Goal: Transaction & Acquisition: Purchase product/service

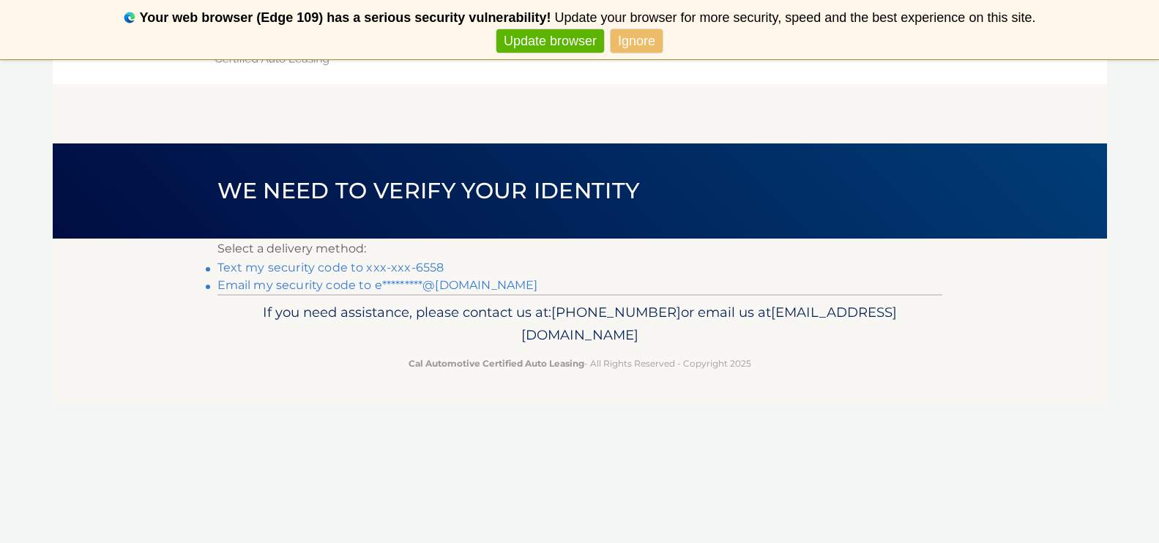
click at [428, 262] on link "Text my security code to xxx-xxx-6558" at bounding box center [330, 268] width 227 height 14
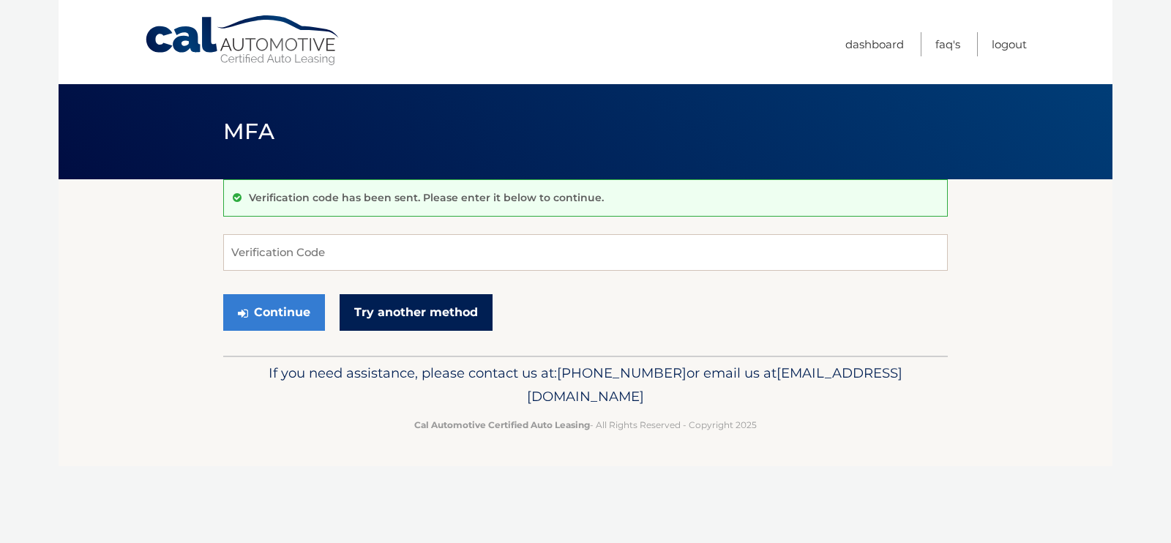
click at [427, 305] on link "Try another method" at bounding box center [416, 312] width 153 height 37
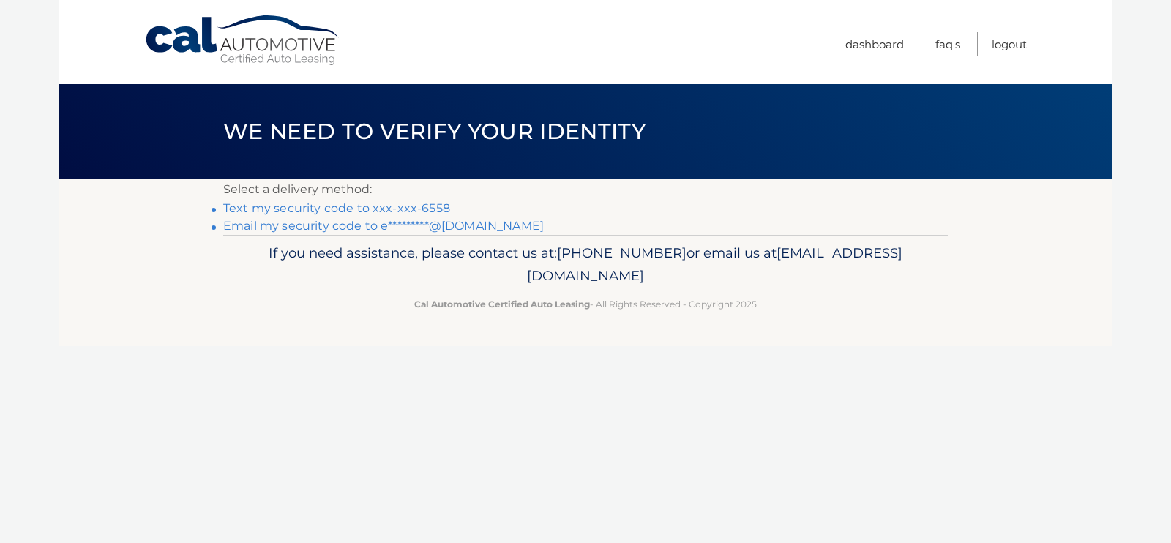
click at [458, 228] on link "Email my security code to e*********@[DOMAIN_NAME]" at bounding box center [383, 226] width 321 height 14
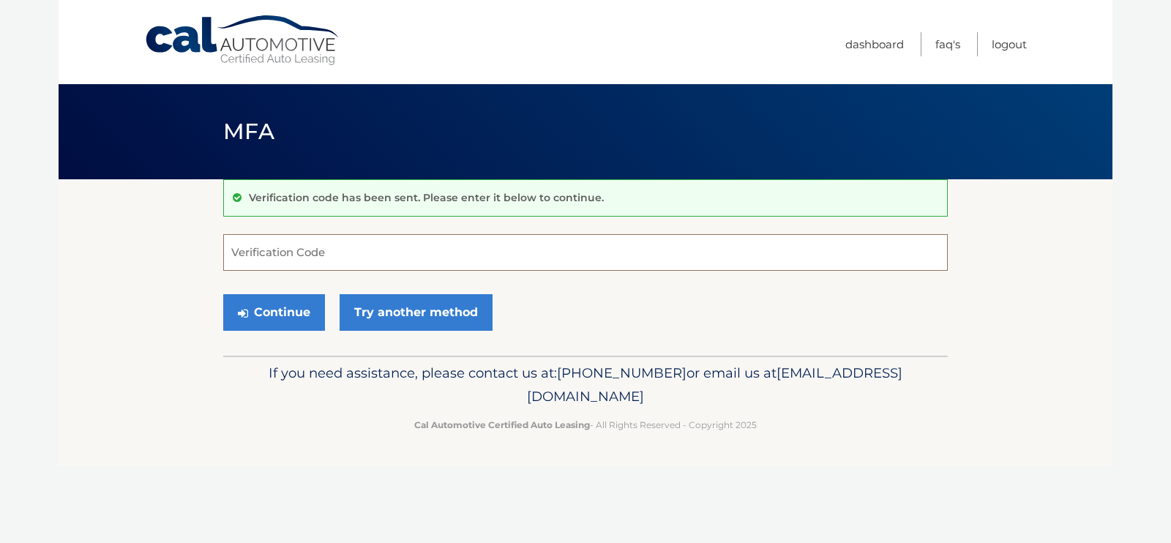
click at [455, 250] on input "Verification Code" at bounding box center [585, 252] width 725 height 37
type input "725537"
click at [290, 318] on button "Continue" at bounding box center [274, 312] width 102 height 37
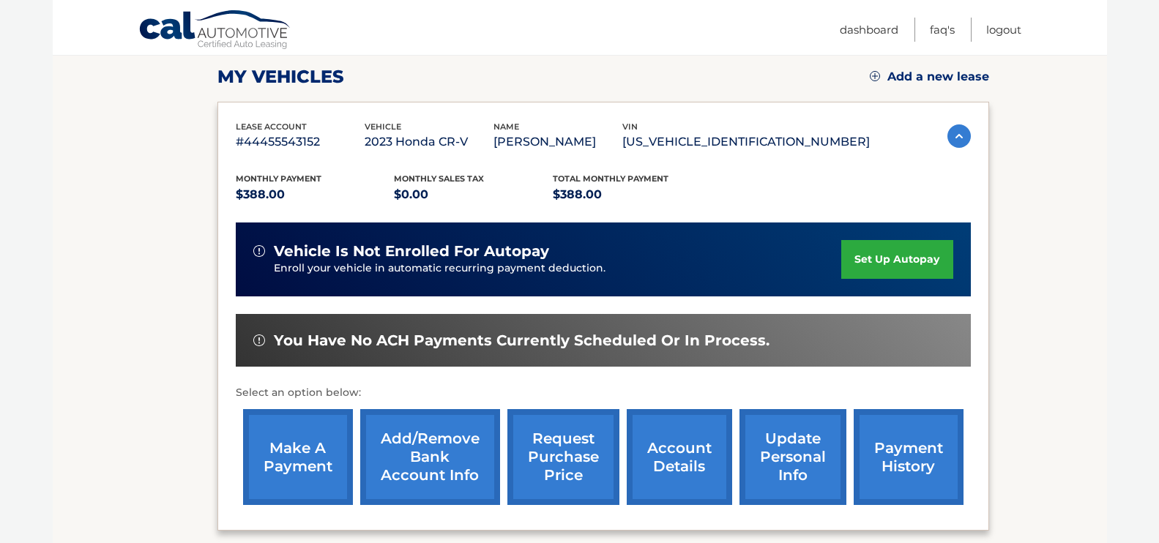
scroll to position [265, 0]
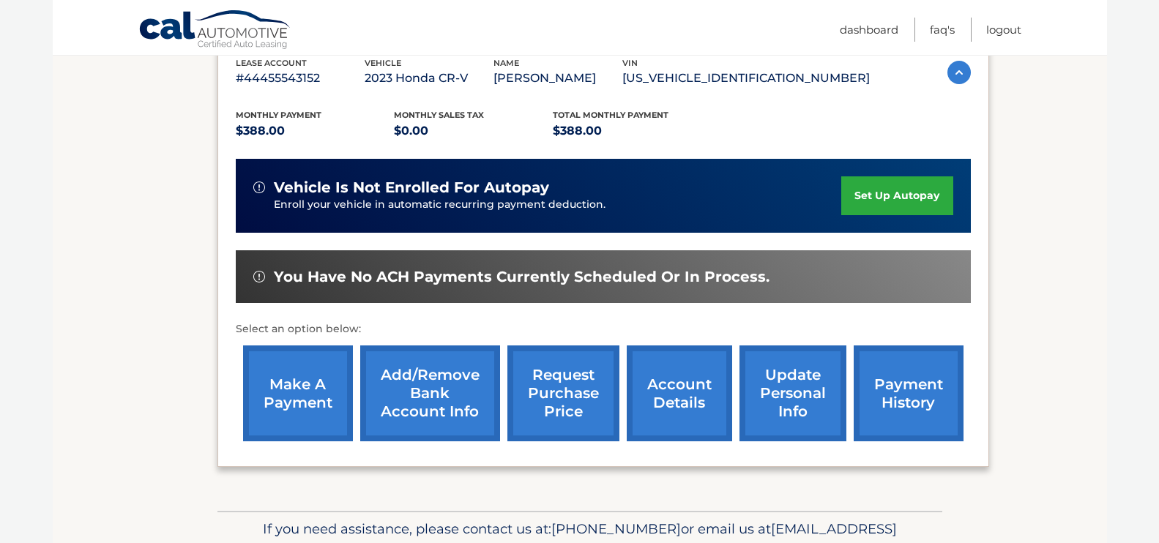
click at [307, 377] on link "make a payment" at bounding box center [298, 394] width 110 height 96
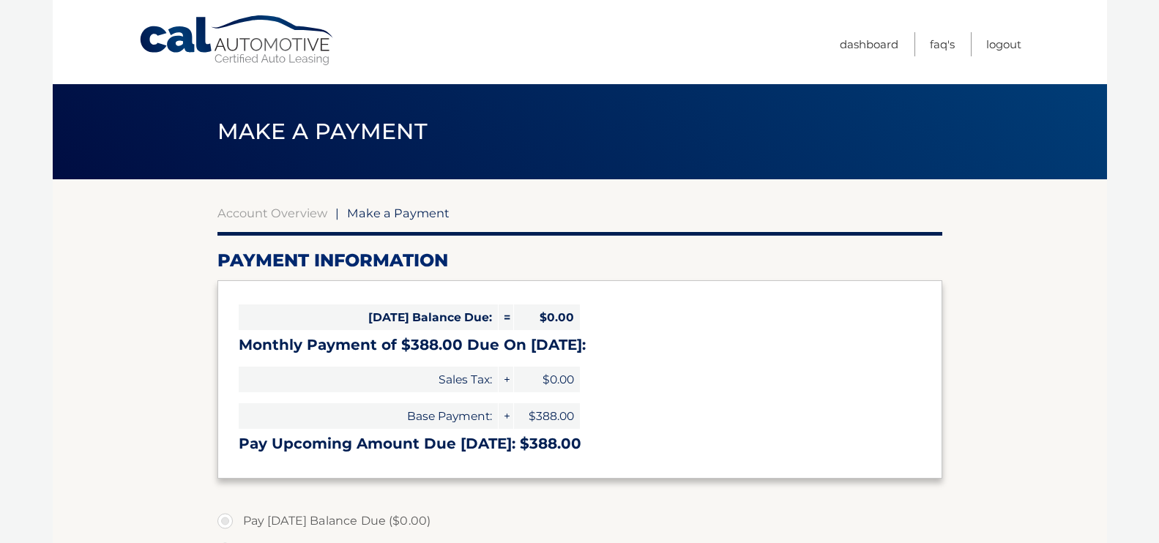
select select "YTcwYjRhOGEtOTU1Yi00MDIzLWJmNDctY2ZhMzUwYTQwMjVl"
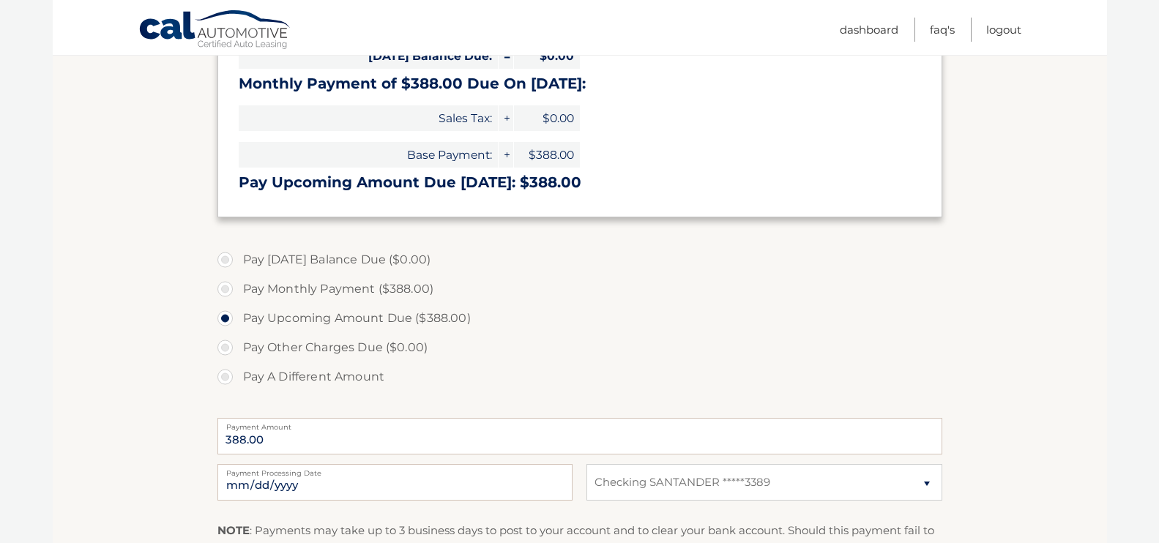
scroll to position [269, 0]
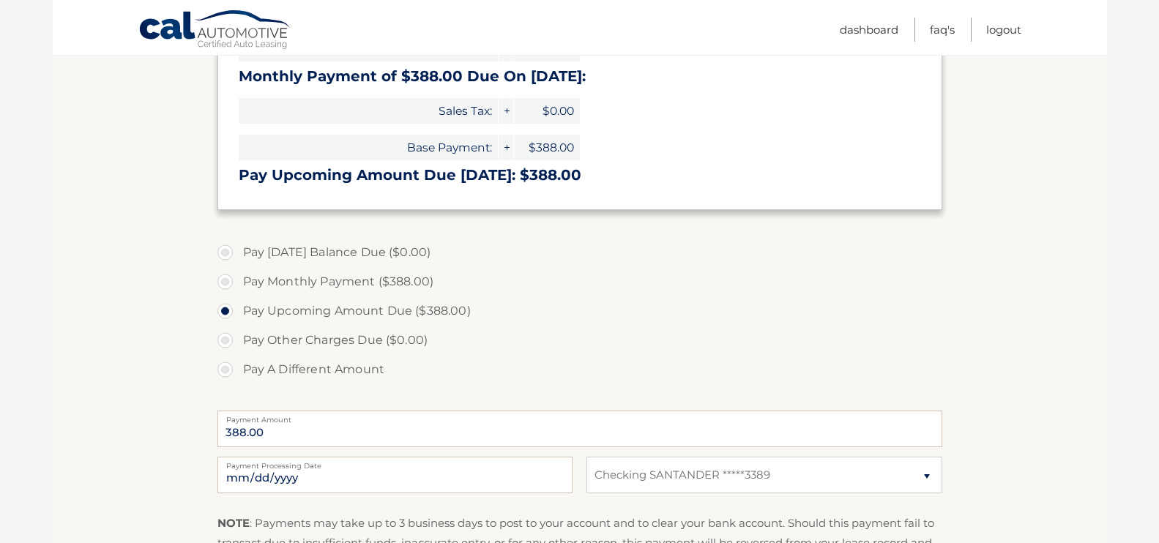
click at [408, 278] on label "Pay Monthly Payment ($388.00)" at bounding box center [579, 281] width 725 height 29
click at [238, 278] on input "Pay Monthly Payment ($388.00)" at bounding box center [230, 278] width 15 height 23
radio input "true"
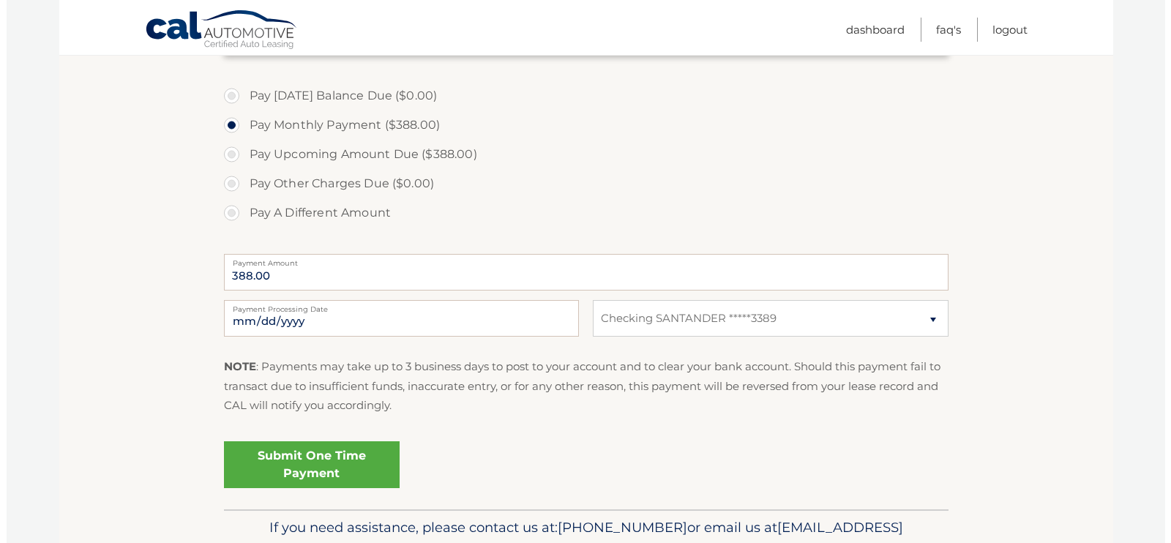
scroll to position [444, 0]
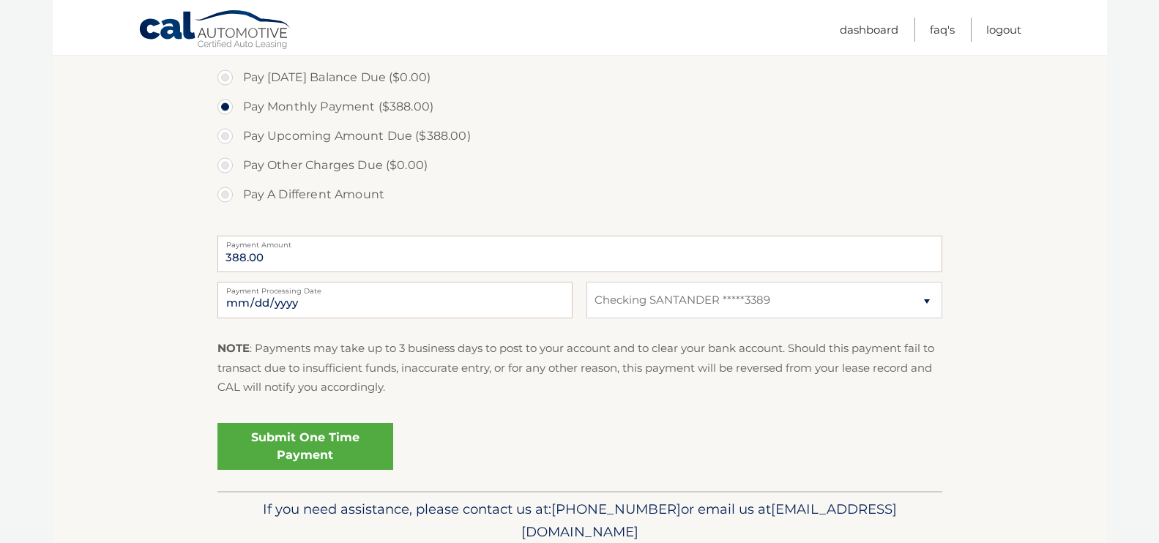
click at [364, 441] on link "Submit One Time Payment" at bounding box center [305, 446] width 176 height 47
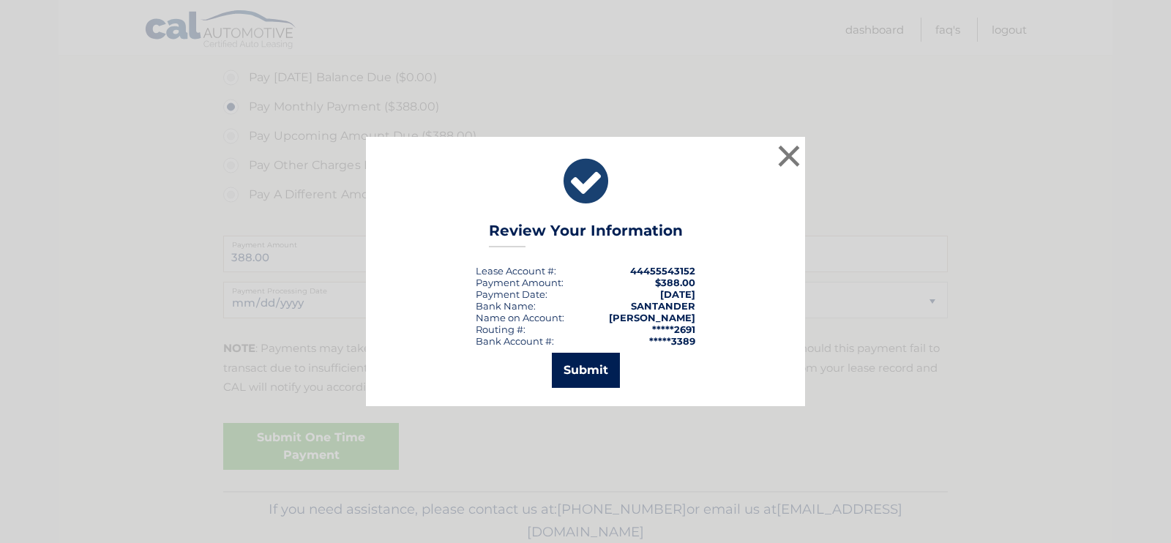
click at [582, 373] on button "Submit" at bounding box center [586, 370] width 68 height 35
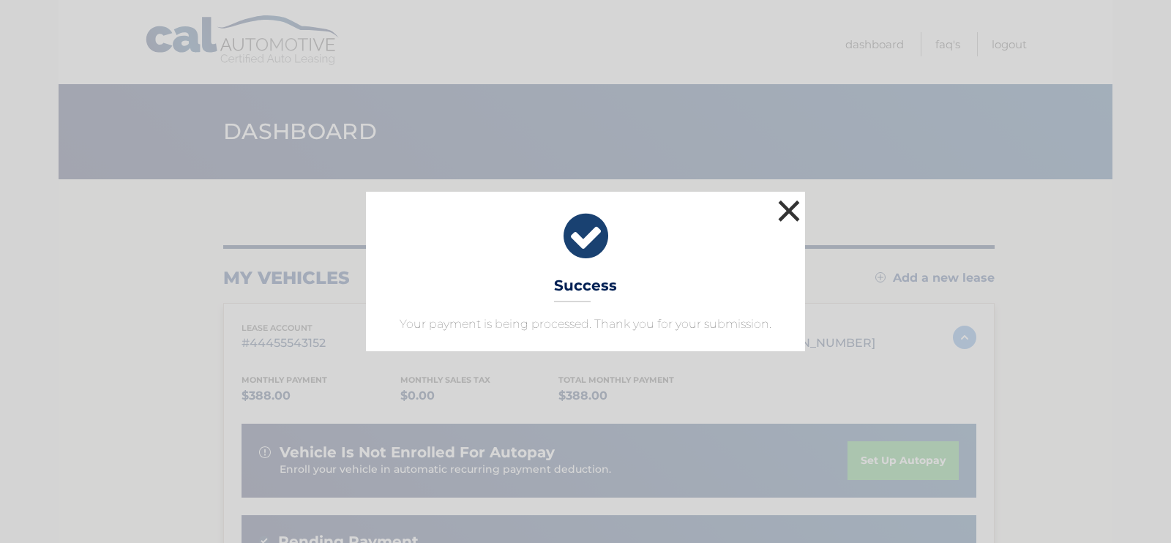
click at [788, 205] on button "×" at bounding box center [789, 210] width 29 height 29
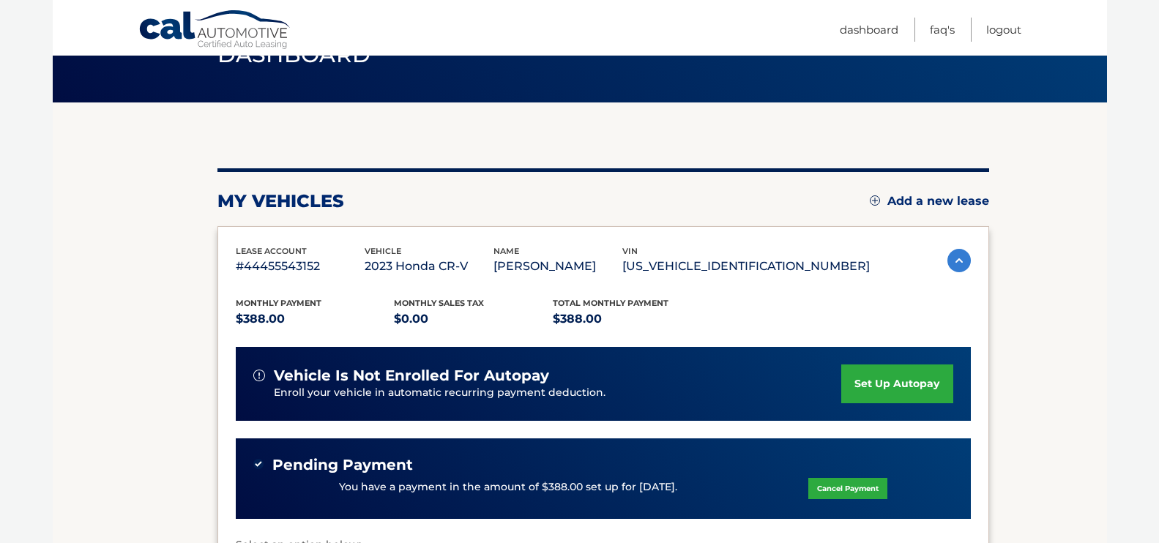
scroll to position [71, 0]
